Goal: Task Accomplishment & Management: Use online tool/utility

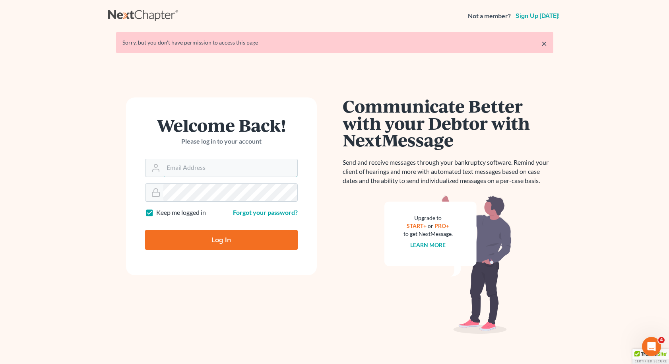
type input "[EMAIL_ADDRESS][DOMAIN_NAME]"
click at [221, 239] on input "Log In" at bounding box center [221, 240] width 153 height 20
type input "Thinking..."
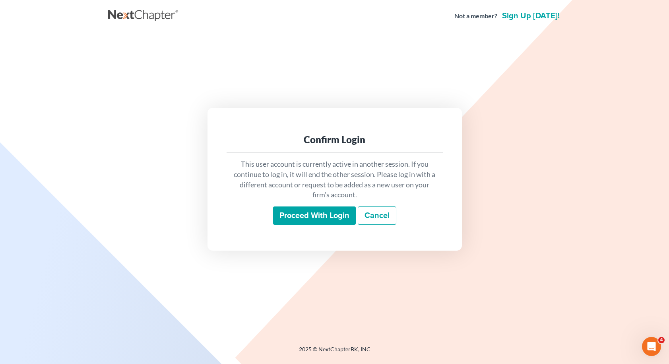
click at [347, 216] on input "Proceed with login" at bounding box center [314, 215] width 83 height 18
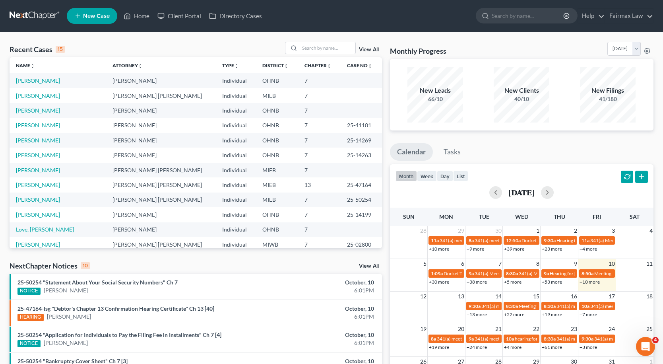
click at [247, 43] on div "Recent Cases 15 View All" at bounding box center [196, 50] width 373 height 16
